Goal: Find specific page/section: Find specific page/section

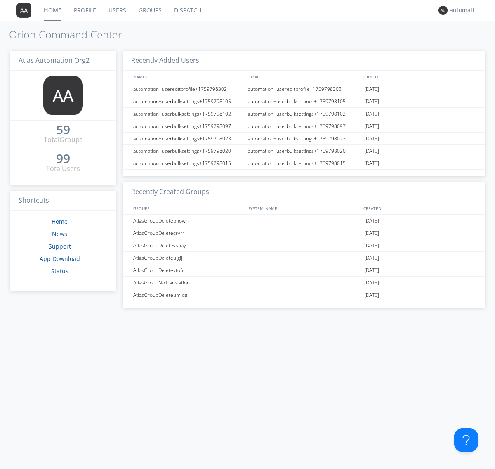
click at [187, 10] on link "Dispatch" at bounding box center [188, 10] width 40 height 21
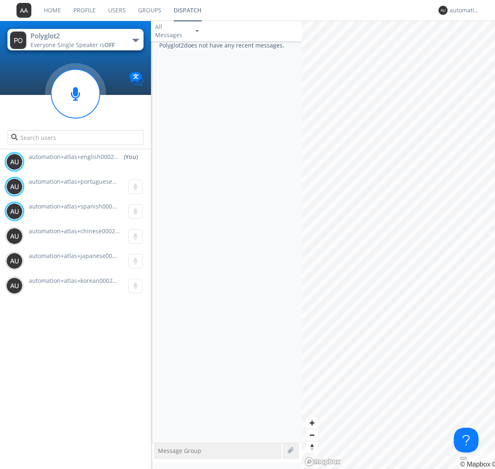
click at [135, 40] on div "button" at bounding box center [135, 40] width 7 height 3
click at [0, 0] on span "Polyglot3" at bounding box center [0, 0] width 0 height 0
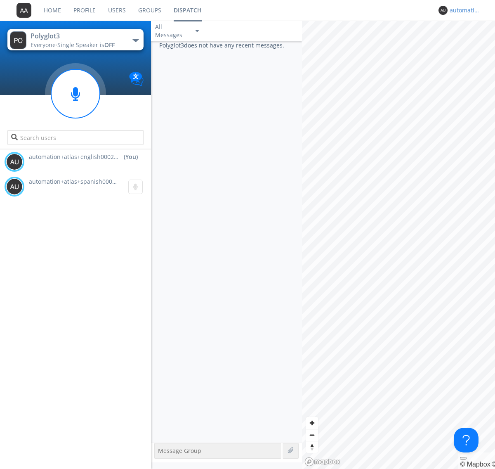
click at [463, 10] on div "automation+atlas+english0002+org2" at bounding box center [465, 10] width 31 height 8
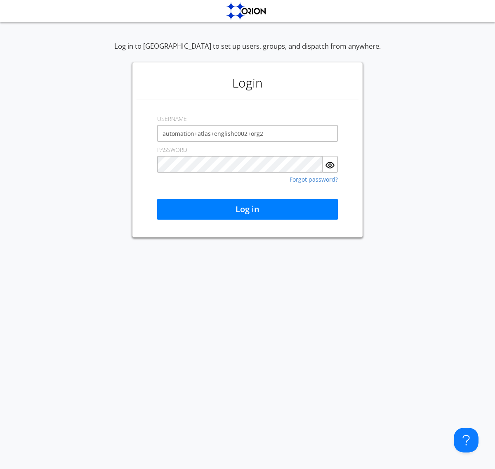
type input "automation+atlas+english0002+org2"
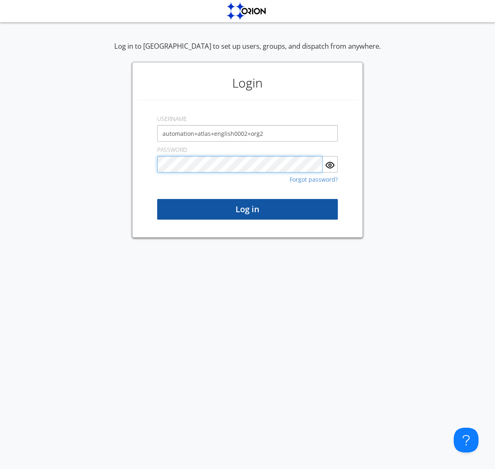
click at [248, 209] on button "Log in" at bounding box center [247, 209] width 181 height 21
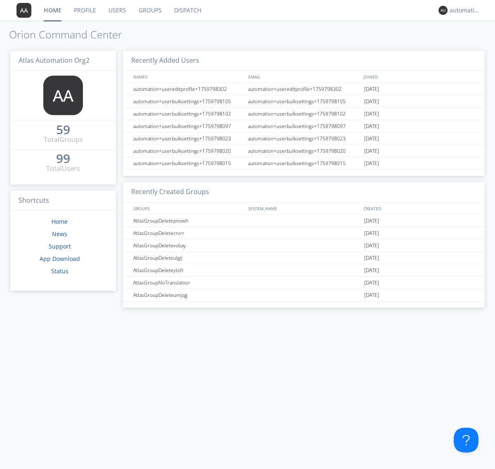
click at [187, 10] on link "Dispatch" at bounding box center [188, 10] width 40 height 21
